Goal: Task Accomplishment & Management: Manage account settings

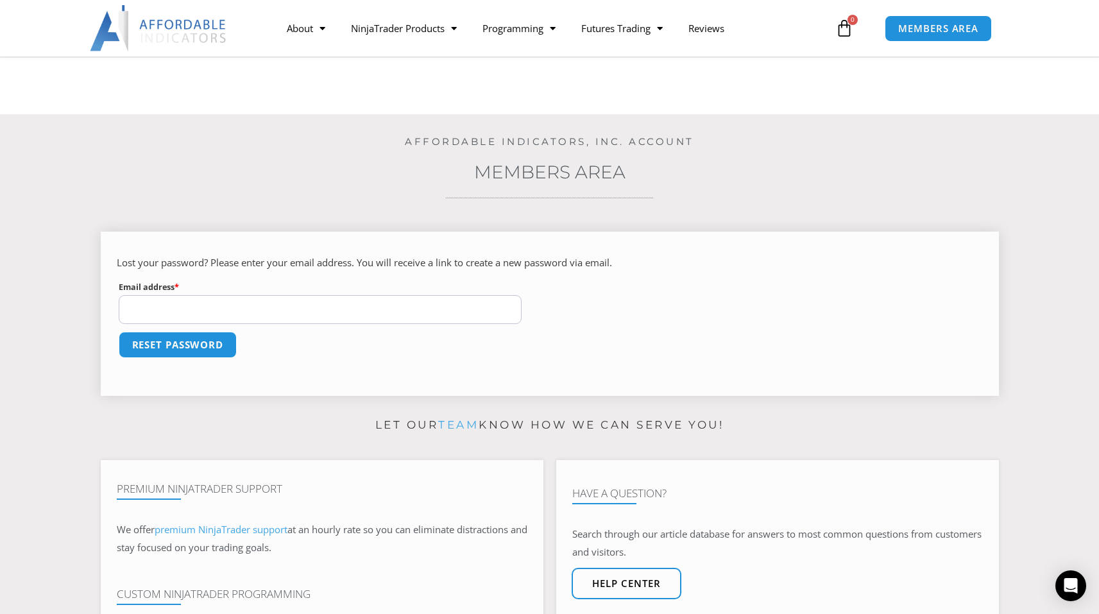
click at [408, 312] on input "Email address * Required" at bounding box center [320, 309] width 403 height 29
type input "**********"
click at [179, 341] on button "Reset password" at bounding box center [177, 345] width 124 height 28
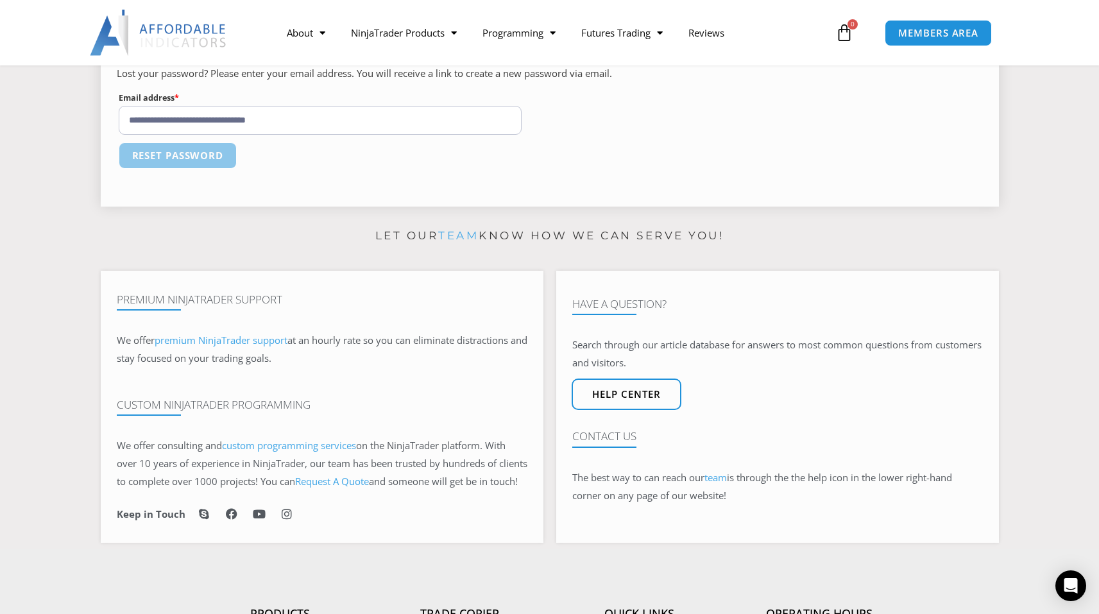
scroll to position [385, 0]
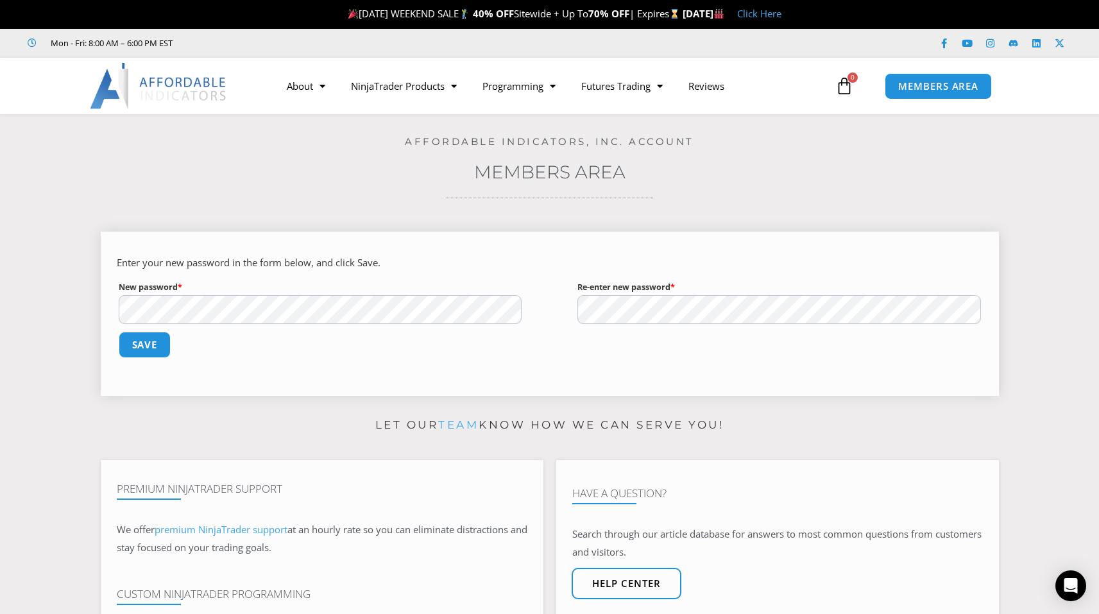
click at [903, 271] on p "Enter your new password in the form below, and click Save." at bounding box center [550, 263] width 866 height 18
click at [123, 339] on button "Save" at bounding box center [144, 345] width 55 height 28
